Goal: Find specific page/section: Find specific page/section

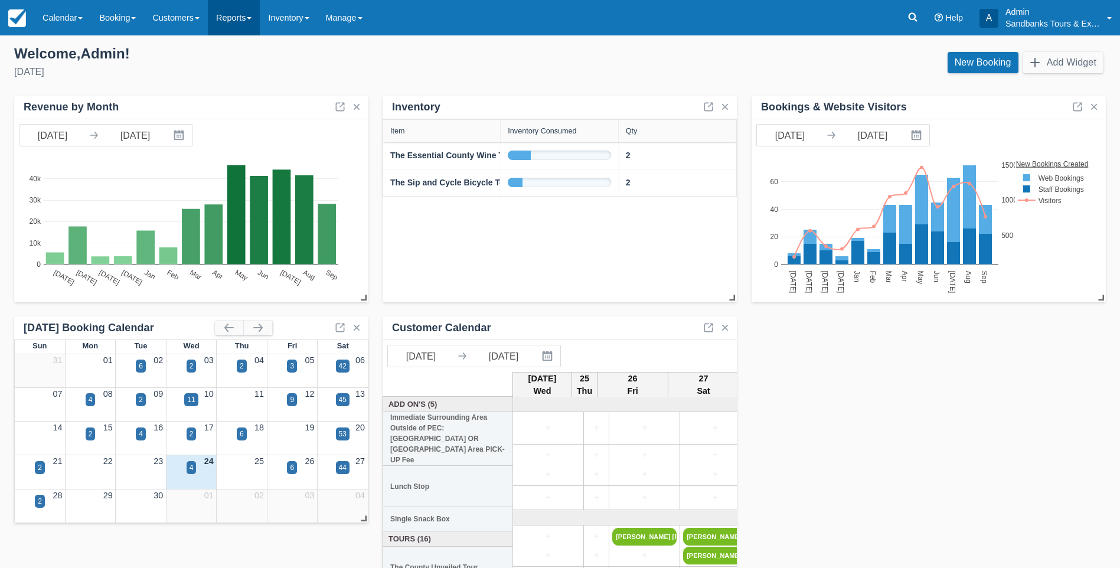
click at [233, 17] on link "Reports" at bounding box center [234, 17] width 52 height 35
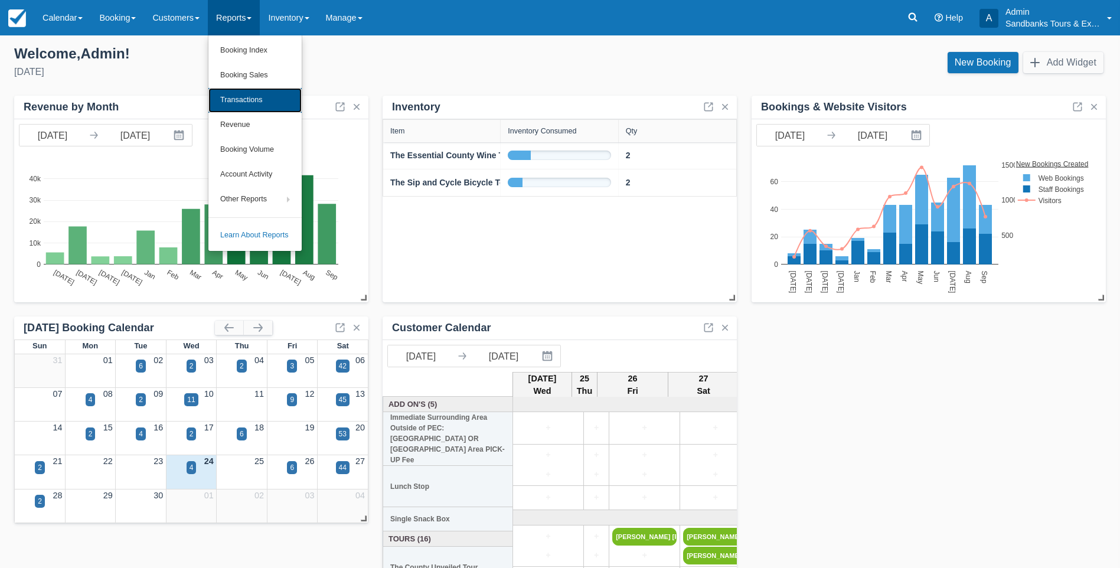
click at [248, 99] on link "Transactions" at bounding box center [254, 100] width 93 height 25
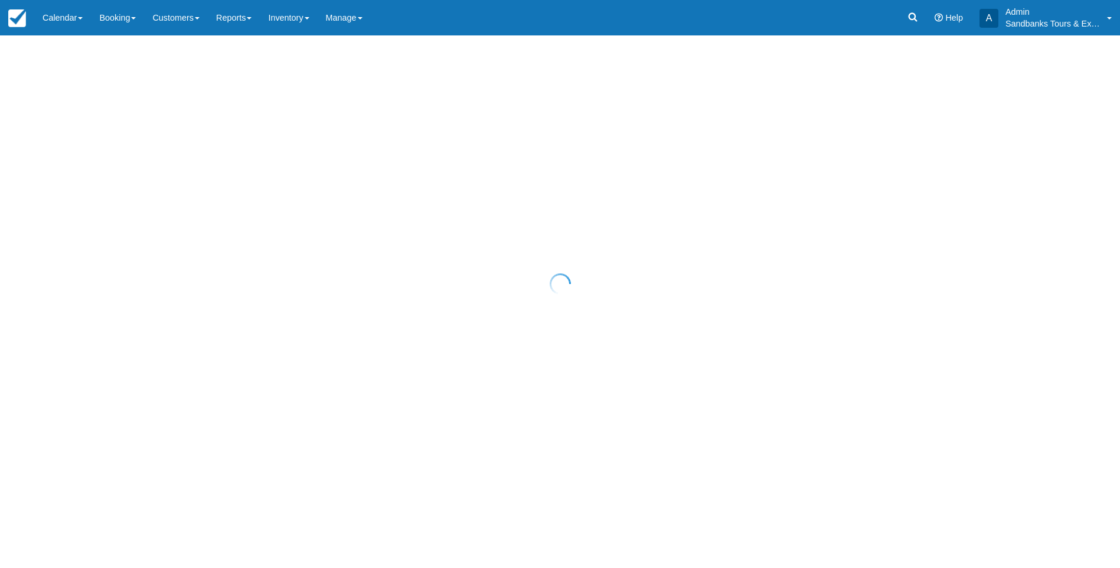
select select "10"
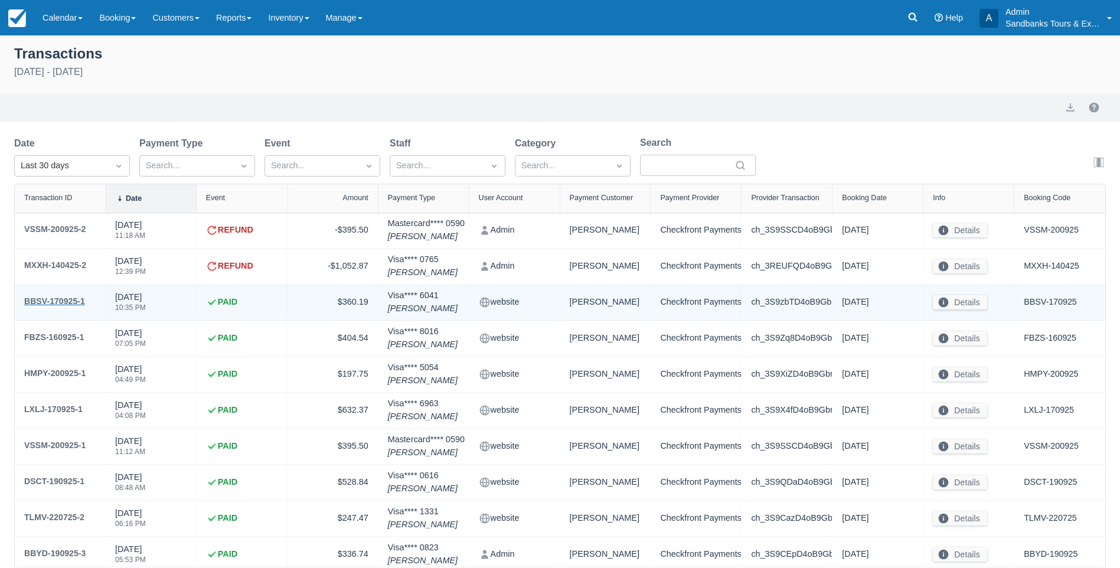
drag, startPoint x: 67, startPoint y: 302, endPoint x: 72, endPoint y: 296, distance: 7.5
click at [67, 302] on div "BBSV-170925-1" at bounding box center [54, 301] width 61 height 14
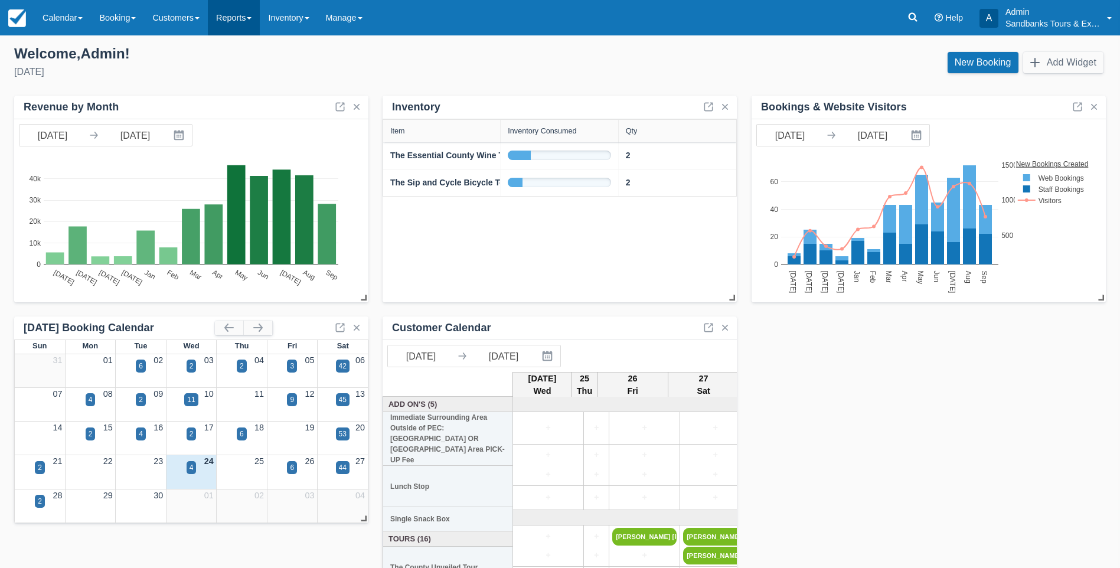
click at [258, 21] on link "Reports" at bounding box center [234, 17] width 52 height 35
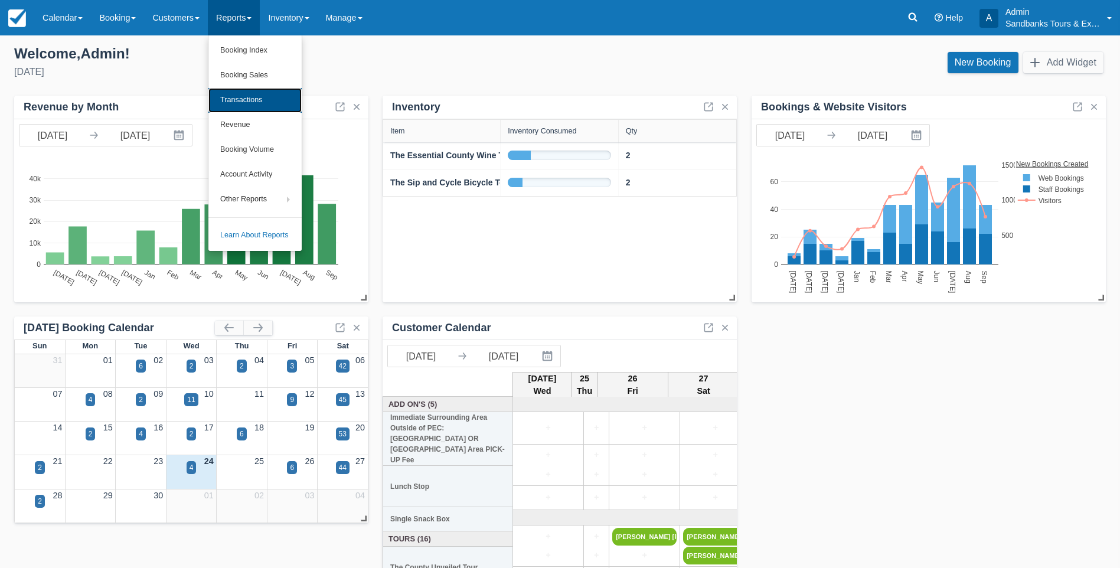
click at [253, 100] on link "Transactions" at bounding box center [254, 100] width 93 height 25
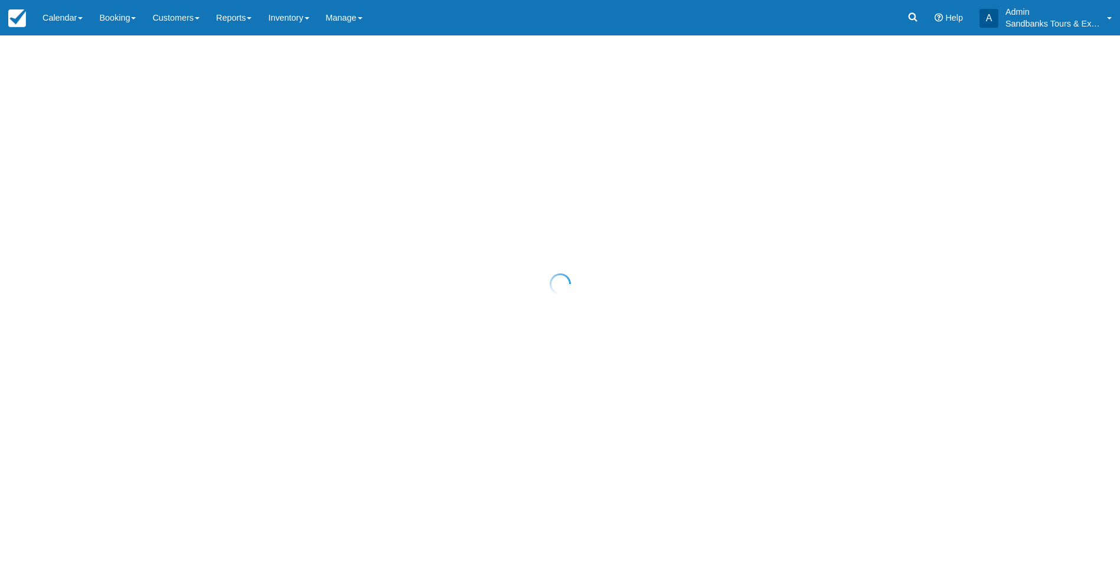
select select "10"
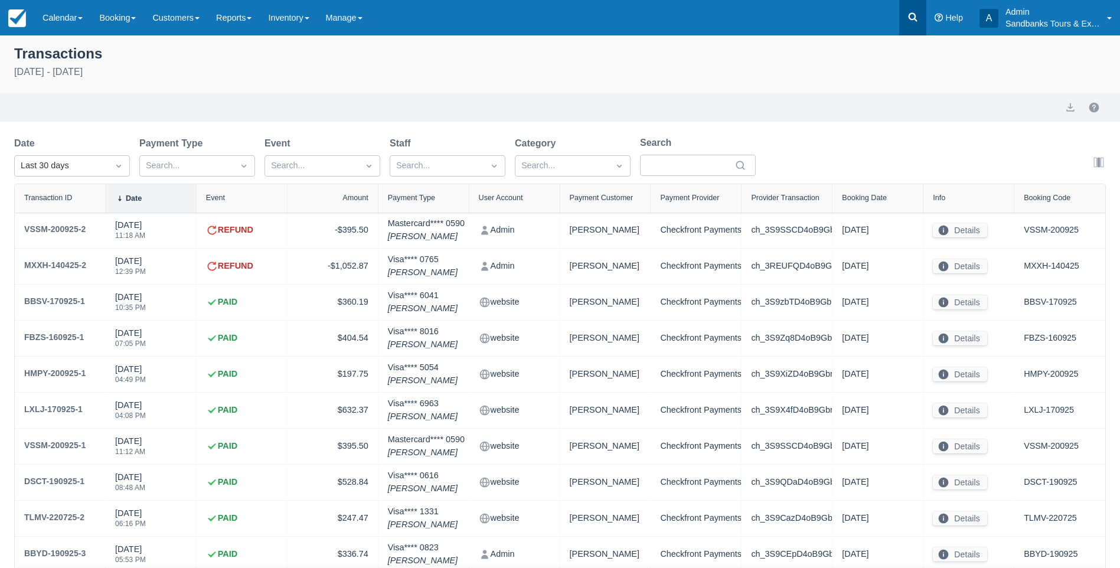
click at [913, 19] on icon at bounding box center [913, 17] width 9 height 9
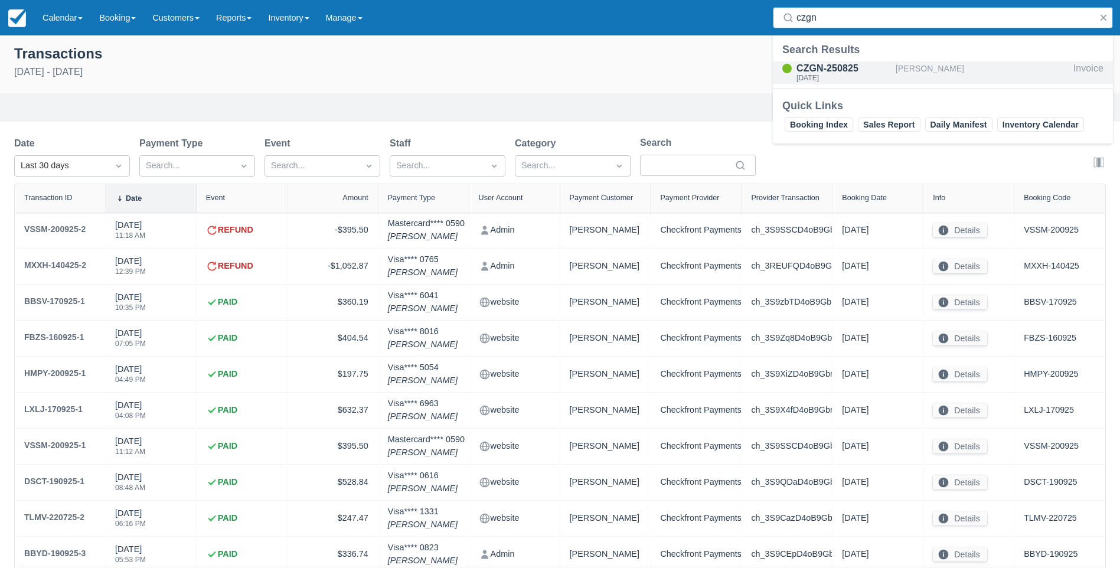
type input "czgn"
click at [821, 70] on div "CZGN-250825" at bounding box center [843, 68] width 94 height 14
